Goal: Task Accomplishment & Management: Manage account settings

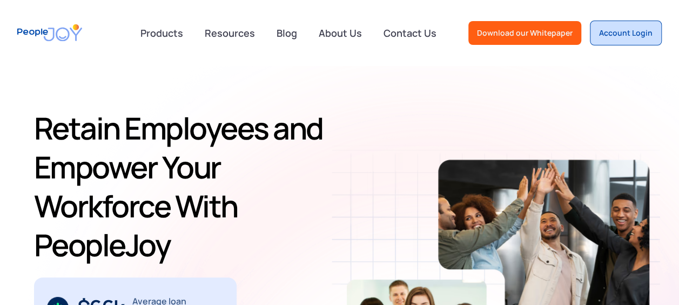
click at [624, 28] on div "Account Login" at bounding box center [626, 33] width 54 height 11
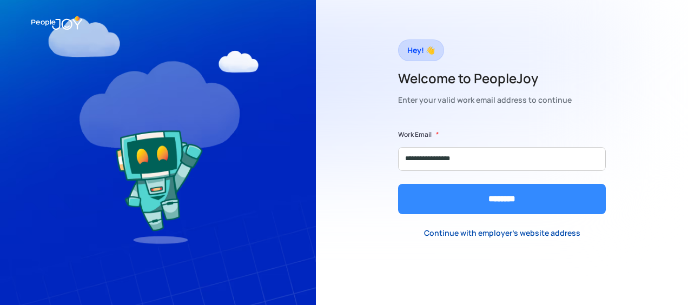
type input "**********"
click at [507, 199] on input "********" at bounding box center [502, 199] width 208 height 30
